Goal: Transaction & Acquisition: Purchase product/service

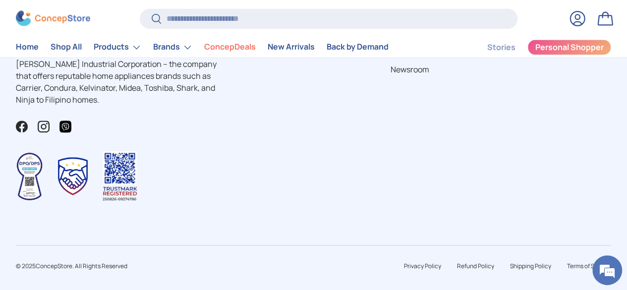
scroll to position [482, 0]
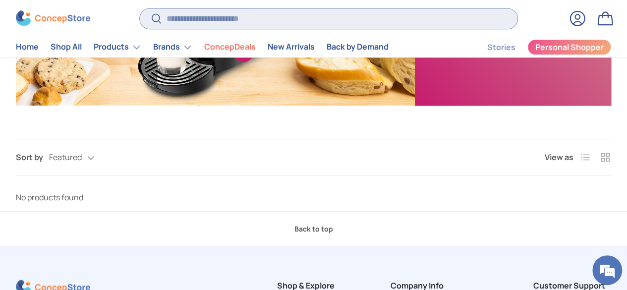
click at [199, 10] on input "Search" at bounding box center [329, 18] width 378 height 20
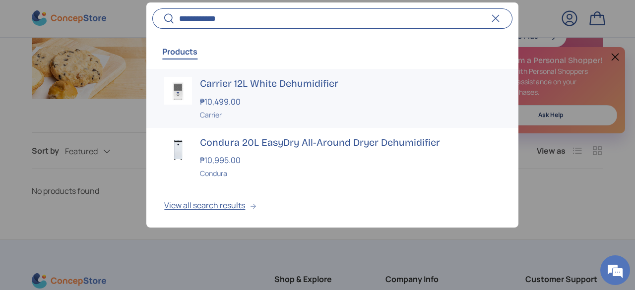
scroll to position [61, 0]
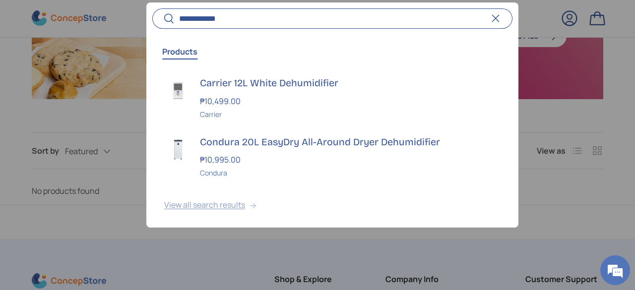
type input "**********"
click at [152, 8] on button "Search" at bounding box center [163, 19] width 22 height 23
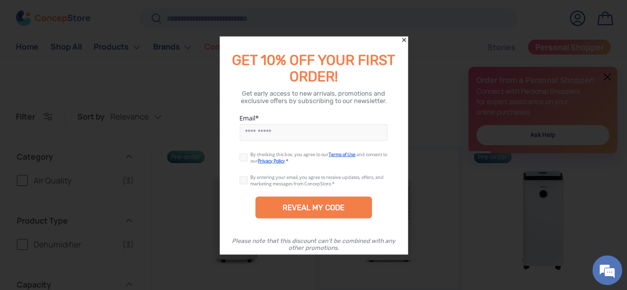
click at [403, 39] on icon "Close" at bounding box center [404, 39] width 7 height 7
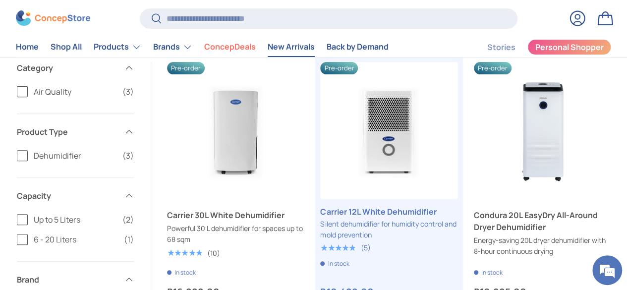
scroll to position [149, 0]
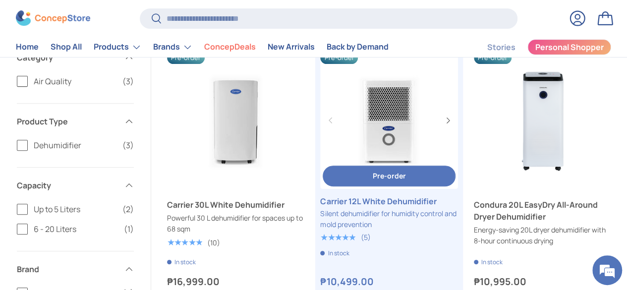
click at [346, 94] on link "Carrier 12L White Dehumidifier" at bounding box center [388, 120] width 137 height 137
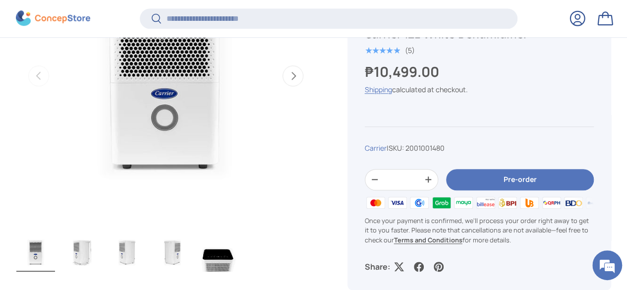
scroll to position [444, 0]
click at [296, 76] on button "Next" at bounding box center [293, 75] width 21 height 21
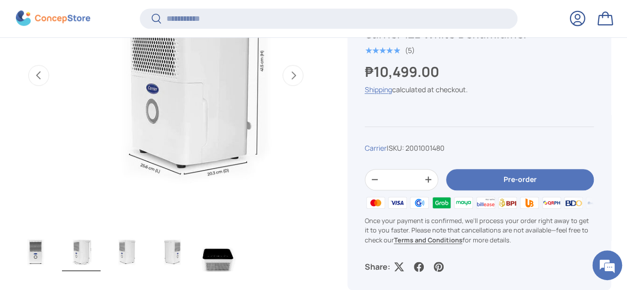
click at [296, 76] on button "Next" at bounding box center [293, 75] width 21 height 21
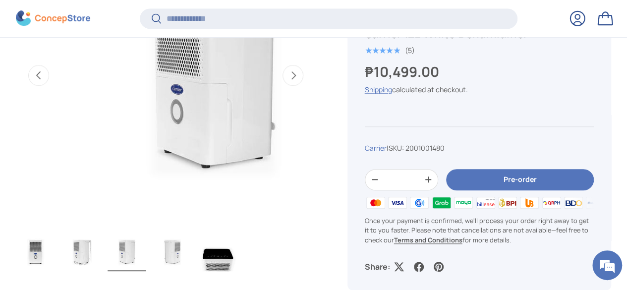
click at [296, 76] on button "Next" at bounding box center [293, 75] width 21 height 21
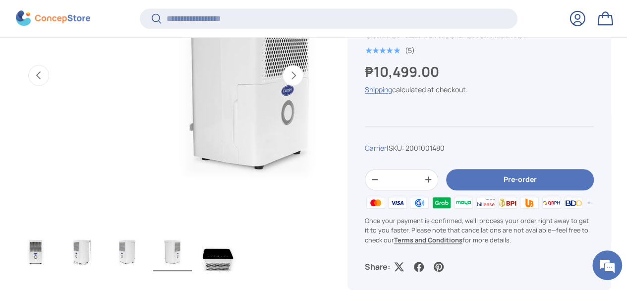
click at [296, 76] on button "Next" at bounding box center [293, 75] width 21 height 21
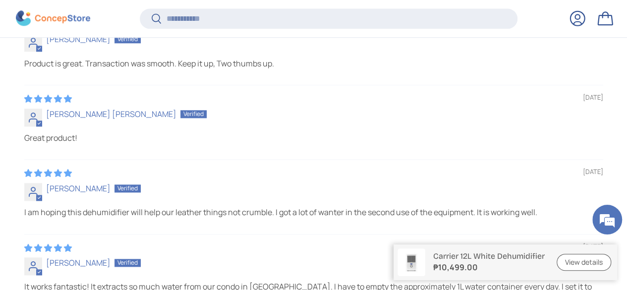
scroll to position [2527, 0]
